Goal: Information Seeking & Learning: Check status

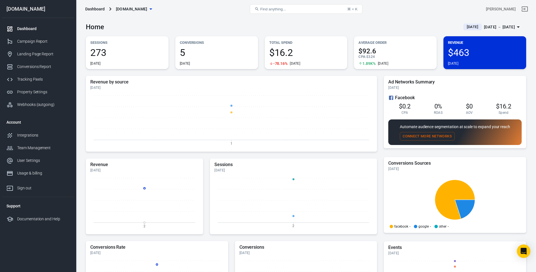
click at [341, 28] on div "Home Today Oct 2 － Oct 2, 2025" at bounding box center [306, 25] width 440 height 14
click at [379, 19] on div "Home Today Oct 2 － Oct 2, 2025" at bounding box center [306, 25] width 440 height 14
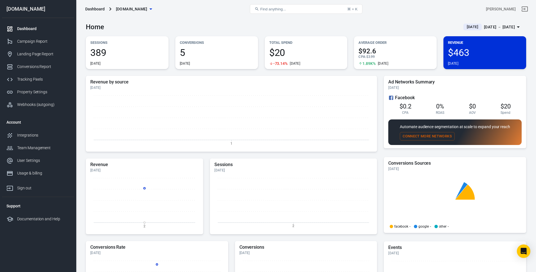
click at [281, 95] on icon "1" at bounding box center [231, 120] width 282 height 56
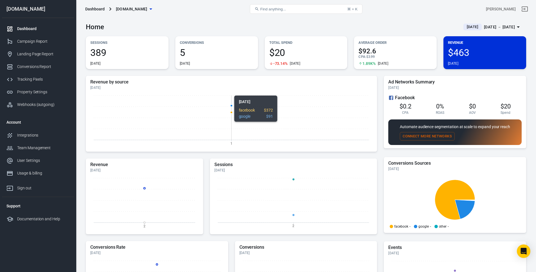
click at [328, 82] on h5 "Revenue by source" at bounding box center [231, 82] width 282 height 6
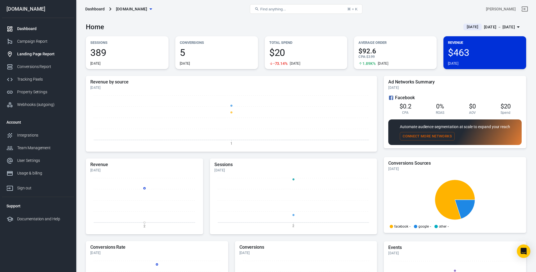
click at [41, 53] on div "Landing Page Report" at bounding box center [43, 54] width 52 height 6
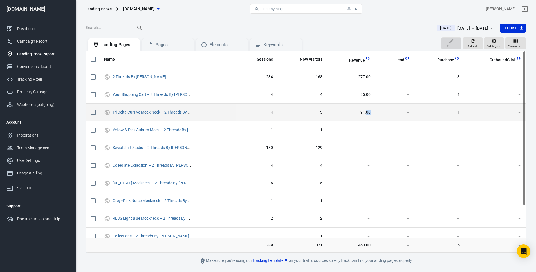
drag, startPoint x: 366, startPoint y: 111, endPoint x: 373, endPoint y: 112, distance: 6.8
click at [373, 112] on td "91.00" at bounding box center [351, 113] width 48 height 18
click at [374, 112] on td "91.00" at bounding box center [351, 113] width 48 height 18
drag, startPoint x: 364, startPoint y: 109, endPoint x: 371, endPoint y: 109, distance: 6.5
click at [367, 109] on td "91.00" at bounding box center [351, 113] width 48 height 18
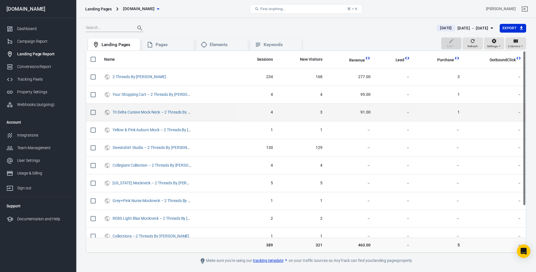
drag, startPoint x: 371, startPoint y: 109, endPoint x: 315, endPoint y: 104, distance: 56.0
click at [371, 109] on td "91.00" at bounding box center [351, 113] width 48 height 18
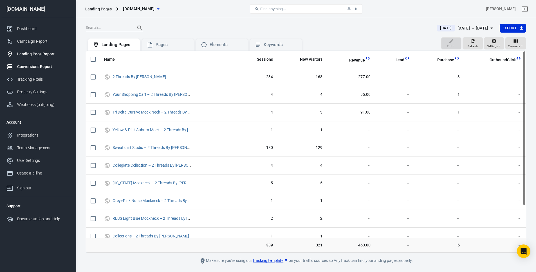
click at [36, 65] on div "Conversions Report" at bounding box center [43, 67] width 52 height 6
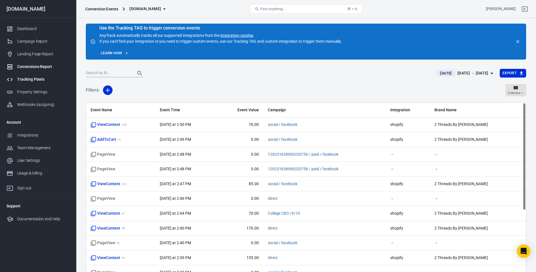
click at [41, 82] on div "Tracking Pixels" at bounding box center [43, 80] width 52 height 6
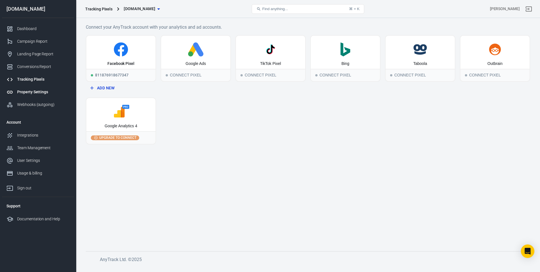
click at [43, 91] on div "Property Settings" at bounding box center [43, 92] width 52 height 6
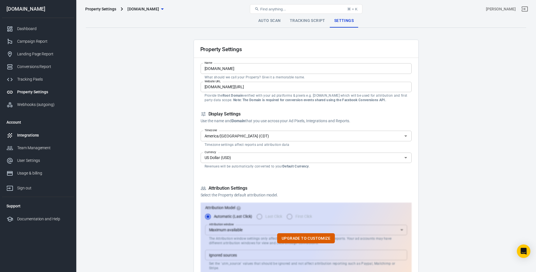
click at [29, 138] on link "Integrations" at bounding box center [38, 135] width 72 height 13
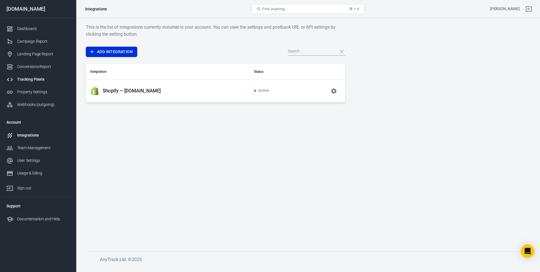
click at [44, 75] on link "Tracking Pixels" at bounding box center [38, 79] width 72 height 13
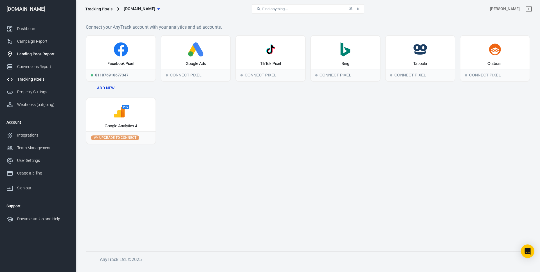
click at [47, 59] on link "Landing Page Report" at bounding box center [38, 54] width 72 height 13
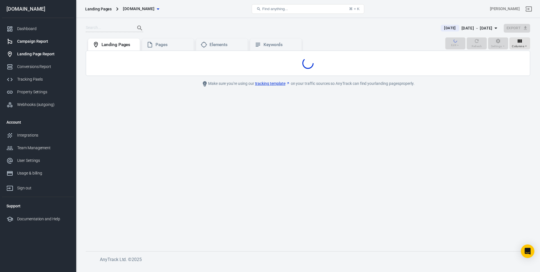
click at [48, 43] on div "Campaign Report" at bounding box center [43, 42] width 52 height 6
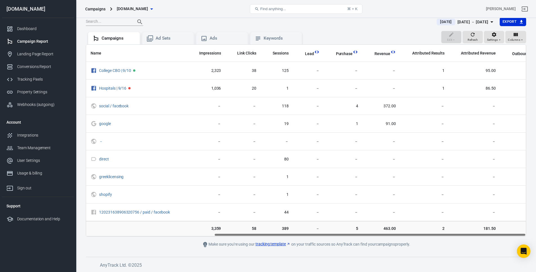
scroll to position [0, 180]
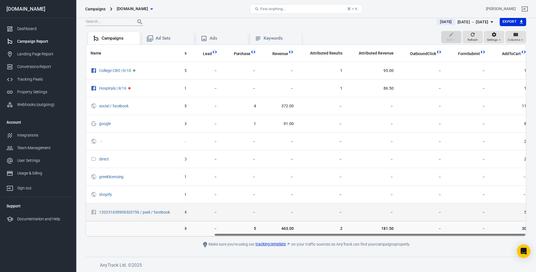
drag, startPoint x: 234, startPoint y: 235, endPoint x: 485, endPoint y: 208, distance: 252.3
click at [511, 229] on div "Name Amount Spent ROAS Impressions Link Clicks Sessions Lead Purchase Revenue A…" at bounding box center [306, 140] width 440 height 193
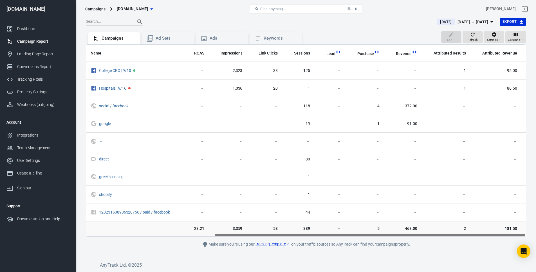
scroll to position [0, 0]
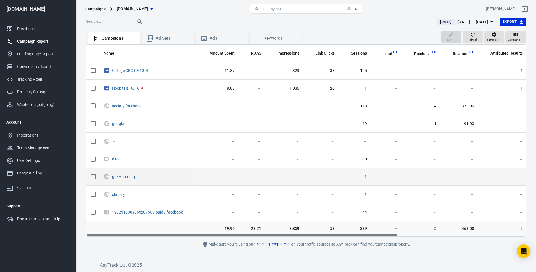
drag, startPoint x: 268, startPoint y: 234, endPoint x: 239, endPoint y: 184, distance: 58.4
click at [108, 211] on div "Name Amount Spent ROAS Impressions Link Clicks Sessions Lead Purchase Revenue A…" at bounding box center [306, 140] width 440 height 193
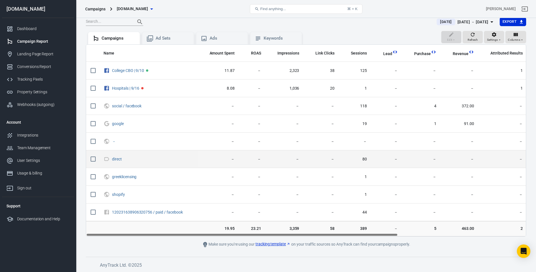
click at [319, 161] on span "－" at bounding box center [321, 160] width 26 height 6
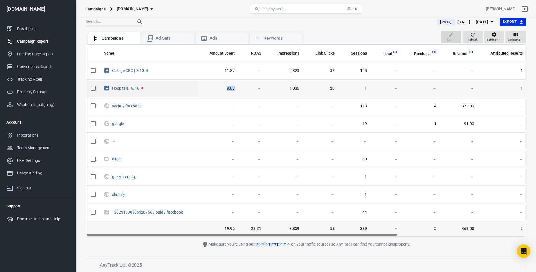
drag, startPoint x: 223, startPoint y: 89, endPoint x: 259, endPoint y: 88, distance: 35.8
click at [256, 88] on tr "Hospitals | 9/16 8.08 － 1,036 20 1 － － － 1 86.50 － － 1" at bounding box center [398, 89] width 625 height 18
click at [292, 87] on span "1,036" at bounding box center [284, 89] width 29 height 6
drag, startPoint x: 296, startPoint y: 87, endPoint x: 335, endPoint y: 89, distance: 39.2
click at [330, 89] on tr "Hospitals | 9/16 8.08 － 1,036 20 1 － － － 1 86.50 － － 1" at bounding box center [398, 89] width 625 height 18
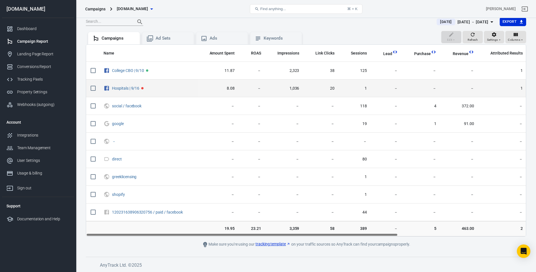
drag, startPoint x: 342, startPoint y: 90, endPoint x: 319, endPoint y: 89, distance: 22.8
click at [341, 90] on td "1" at bounding box center [355, 89] width 32 height 18
drag, startPoint x: 275, startPoint y: 87, endPoint x: 322, endPoint y: 90, distance: 47.1
click at [315, 89] on tr "Hospitals | 9/16 8.08 － 1,036 20 1 － － － 1 86.50 － － 1" at bounding box center [398, 89] width 625 height 18
click at [323, 90] on span "20" at bounding box center [321, 89] width 26 height 6
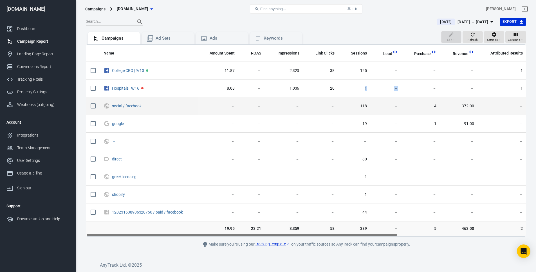
drag, startPoint x: 379, startPoint y: 95, endPoint x: 427, endPoint y: 98, distance: 47.4
click at [398, 97] on tr "Hospitals | 9/16 8.08 － 1,036 20 1 － － － 1 86.50 － － 1" at bounding box center [398, 89] width 625 height 18
click at [427, 98] on td "4" at bounding box center [421, 106] width 39 height 18
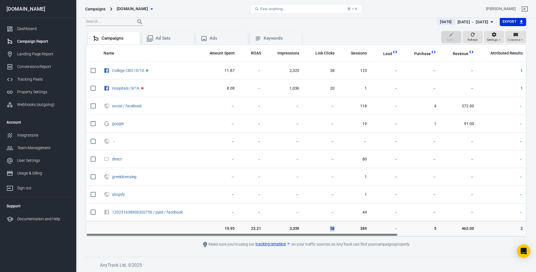
drag, startPoint x: 316, startPoint y: 234, endPoint x: 332, endPoint y: 235, distance: 15.8
click at [332, 235] on tr "19.95 23.21 3,359 58 389 － 5 463.00 2 181.50 － － 30" at bounding box center [398, 228] width 625 height 15
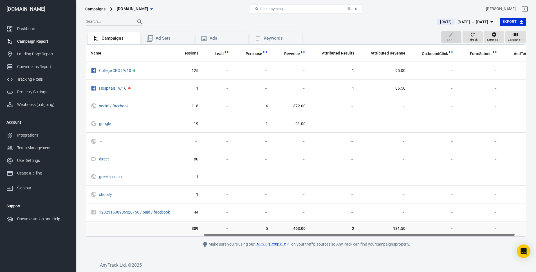
scroll to position [0, 180]
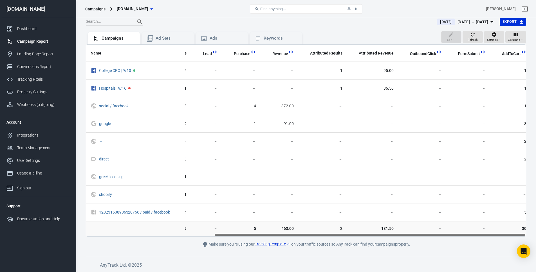
drag, startPoint x: 327, startPoint y: 234, endPoint x: 479, endPoint y: 235, distance: 152.3
click at [479, 235] on div "Name Amount Spent ROAS Impressions Link Clicks Sessions Lead Purchase Revenue A…" at bounding box center [306, 141] width 440 height 192
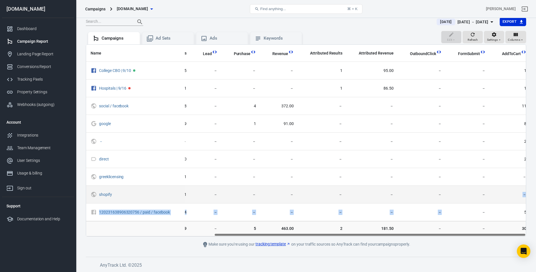
drag, startPoint x: 457, startPoint y: 203, endPoint x: 453, endPoint y: 198, distance: 6.9
click at [457, 203] on tbody "[GEOGRAPHIC_DATA] | 9/10 11.87 － 2,323 38 125 － － － 1 95.00 － － 1 Hospitals | 9…" at bounding box center [218, 142] width 625 height 160
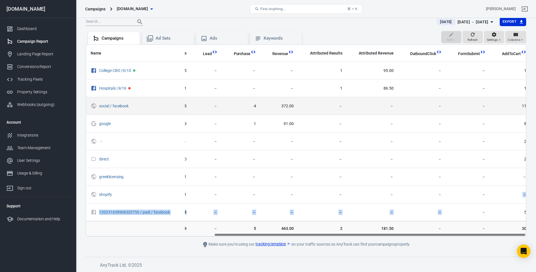
click at [364, 98] on td "－" at bounding box center [372, 106] width 51 height 18
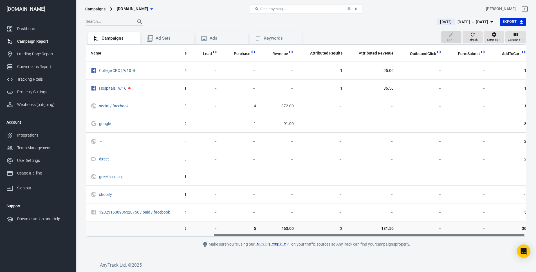
scroll to position [0, 176]
drag, startPoint x: 257, startPoint y: 236, endPoint x: 226, endPoint y: 235, distance: 30.7
click at [254, 236] on div "Name Amount Spent ROAS Impressions Link Clicks Sessions Lead Purchase Revenue A…" at bounding box center [306, 141] width 440 height 192
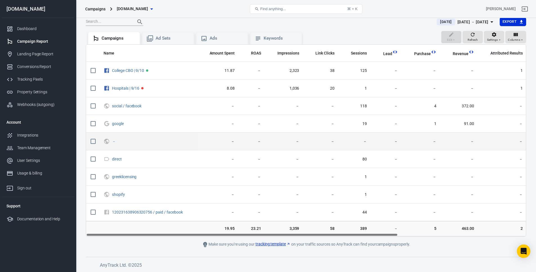
drag, startPoint x: 259, startPoint y: 235, endPoint x: 258, endPoint y: 146, distance: 89.8
click at [156, 214] on div "Name Amount Spent ROAS Impressions Link Clicks Sessions Lead Purchase Revenue A…" at bounding box center [306, 140] width 440 height 193
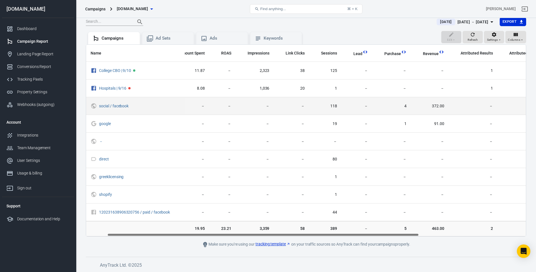
drag, startPoint x: 267, startPoint y: 139, endPoint x: 209, endPoint y: 112, distance: 63.6
click at [265, 137] on td "－" at bounding box center [255, 142] width 38 height 18
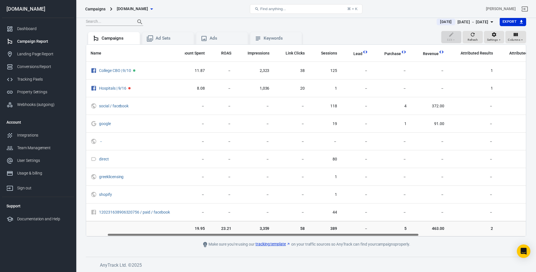
drag, startPoint x: 245, startPoint y: 232, endPoint x: 258, endPoint y: 232, distance: 13.8
click at [258, 232] on tr "19.95 23.21 3,359 58 389 － 5 463.00 2 181.50 － － 30" at bounding box center [368, 228] width 625 height 15
drag, startPoint x: 250, startPoint y: 234, endPoint x: 353, endPoint y: 232, distance: 103.9
click at [353, 232] on tr "19.95 23.21 3,359 58 389 － 5 463.00 2 181.50 － － 30" at bounding box center [368, 228] width 625 height 15
drag, startPoint x: 353, startPoint y: 232, endPoint x: 387, endPoint y: 235, distance: 34.1
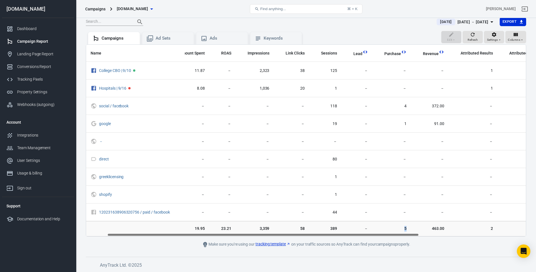
click at [386, 235] on tr "19.95 23.21 3,359 58 389 － 5 463.00 2 181.50 － － 30" at bounding box center [368, 228] width 625 height 15
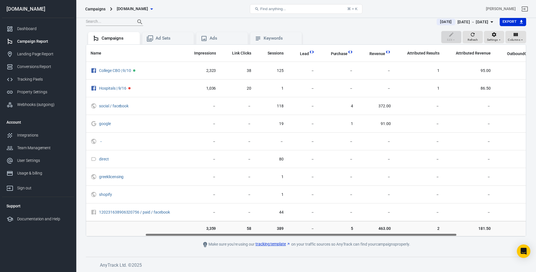
drag, startPoint x: 387, startPoint y: 235, endPoint x: 426, endPoint y: 236, distance: 38.3
click at [426, 236] on div "Name Amount Spent ROAS Impressions Link Clicks Sessions Lead Purchase Revenue A…" at bounding box center [306, 141] width 440 height 192
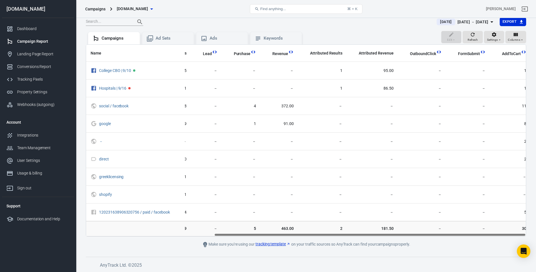
drag, startPoint x: 456, startPoint y: 236, endPoint x: 523, endPoint y: 236, distance: 67.0
click at [523, 236] on div "Name Amount Spent ROAS Impressions Link Clicks Sessions Lead Purchase Revenue A…" at bounding box center [306, 141] width 440 height 192
drag, startPoint x: 522, startPoint y: 236, endPoint x: 512, endPoint y: 238, distance: 9.7
click at [521, 236] on div "Name Amount Spent ROAS Impressions Link Clicks Sessions Lead Purchase Revenue A…" at bounding box center [306, 141] width 440 height 192
click at [507, 240] on main "Verify Ads Integration on Pixel Settings to display your campaigns AnyTrack rel…" at bounding box center [306, 116] width 440 height 263
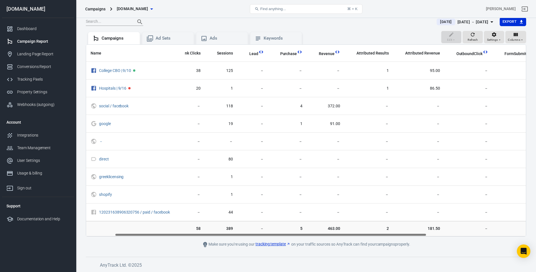
scroll to position [0, 0]
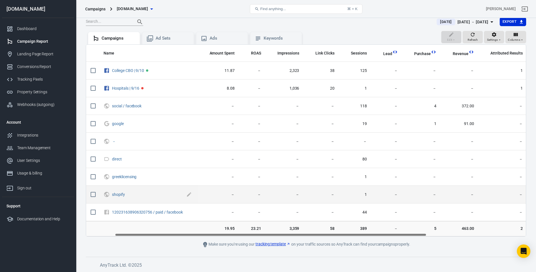
drag, startPoint x: 490, startPoint y: 236, endPoint x: 118, endPoint y: 191, distance: 374.8
click at [330, 237] on main "Verify Ads Integration on Pixel Settings to display your campaigns AnyTrack rel…" at bounding box center [306, 116] width 440 height 263
